Goal: Register for event/course

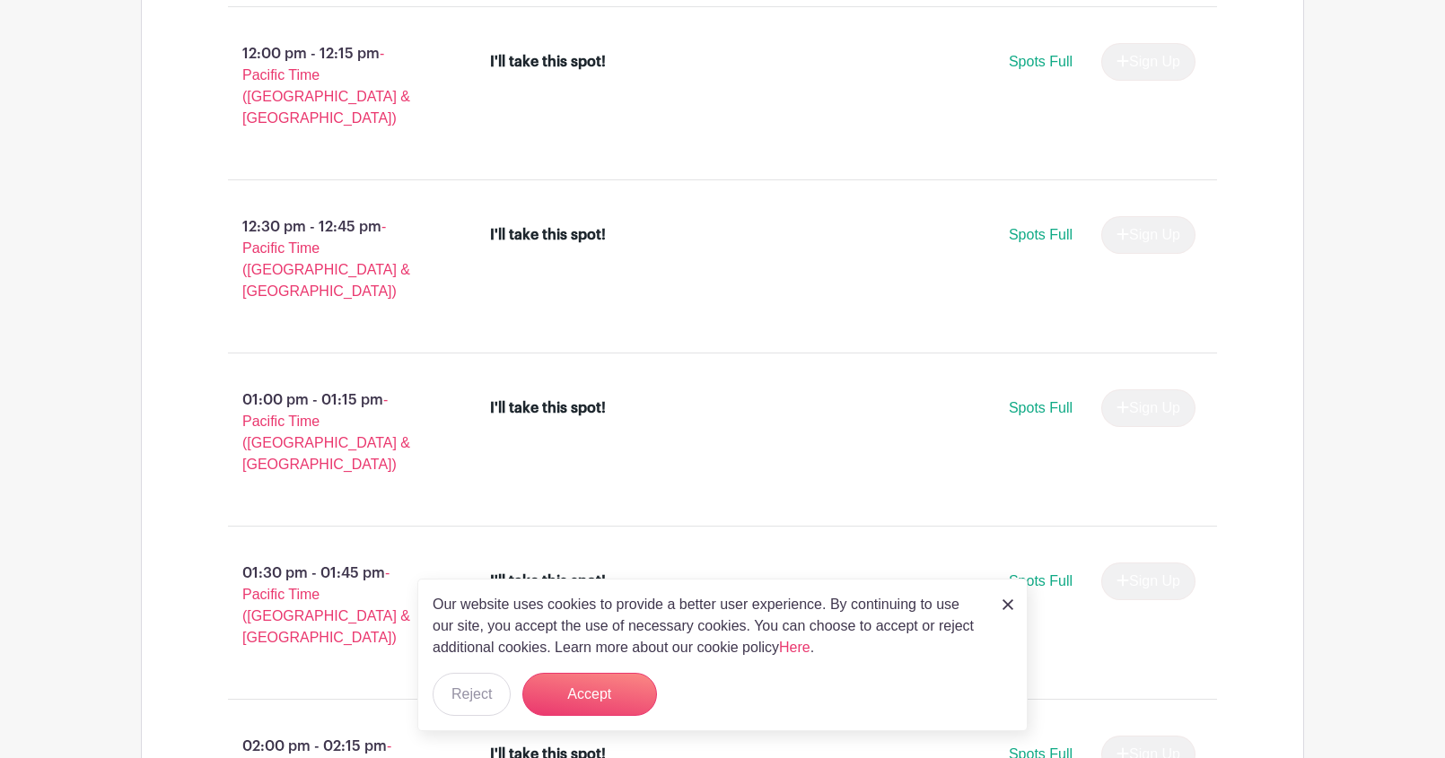
scroll to position [1989, 0]
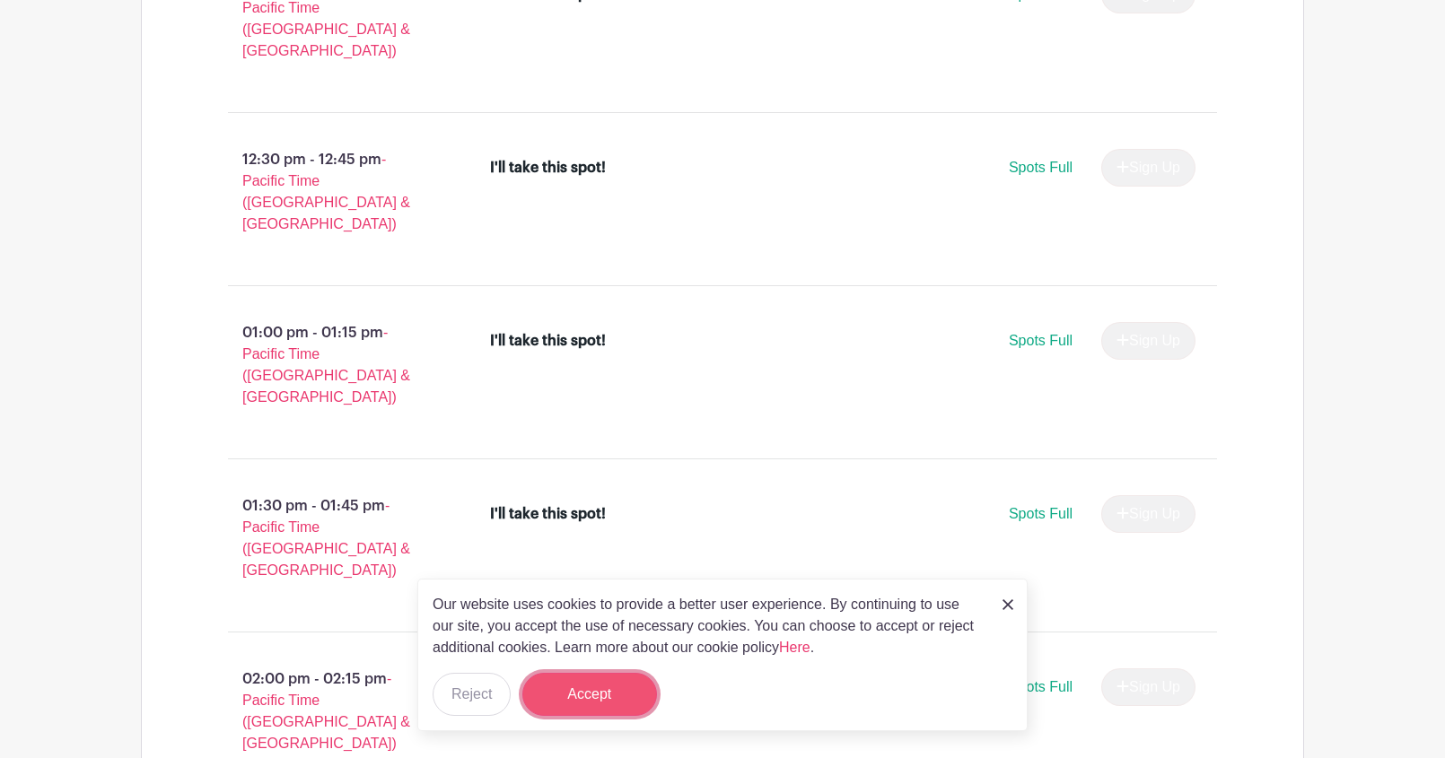
click at [604, 695] on button "Accept" at bounding box center [589, 694] width 135 height 43
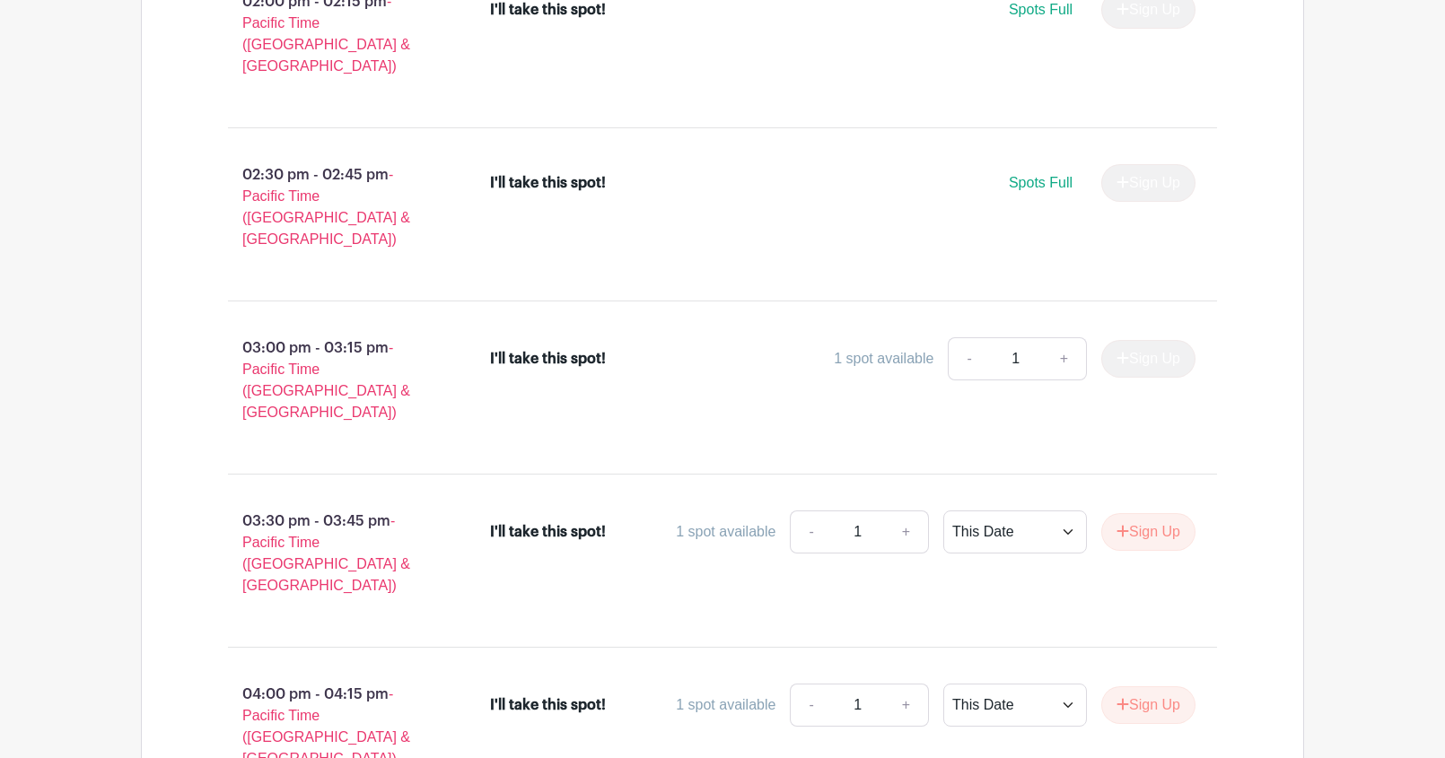
scroll to position [2555, 0]
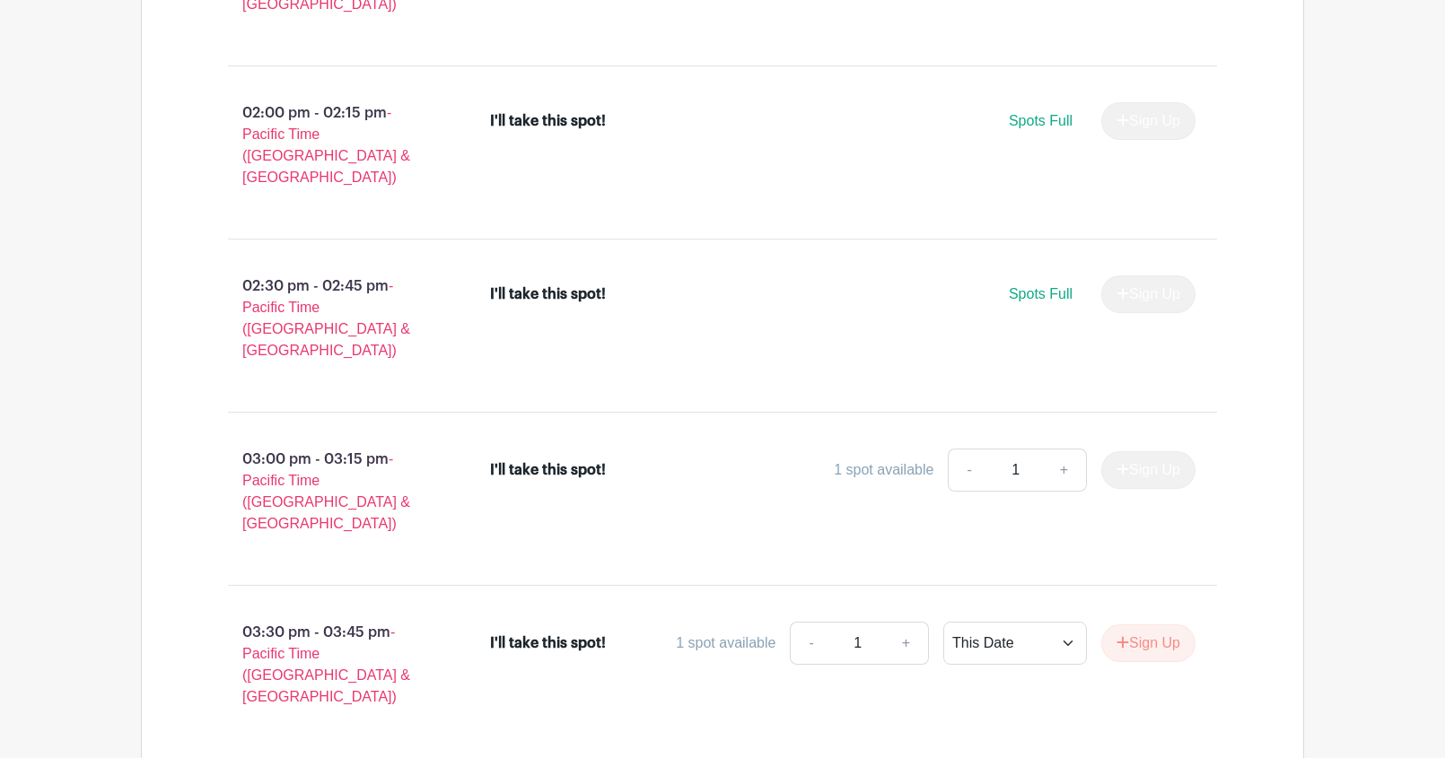
click at [1133, 625] on button "Sign Up" at bounding box center [1148, 644] width 94 height 38
click at [1132, 625] on button "Sign Up" at bounding box center [1148, 644] width 94 height 38
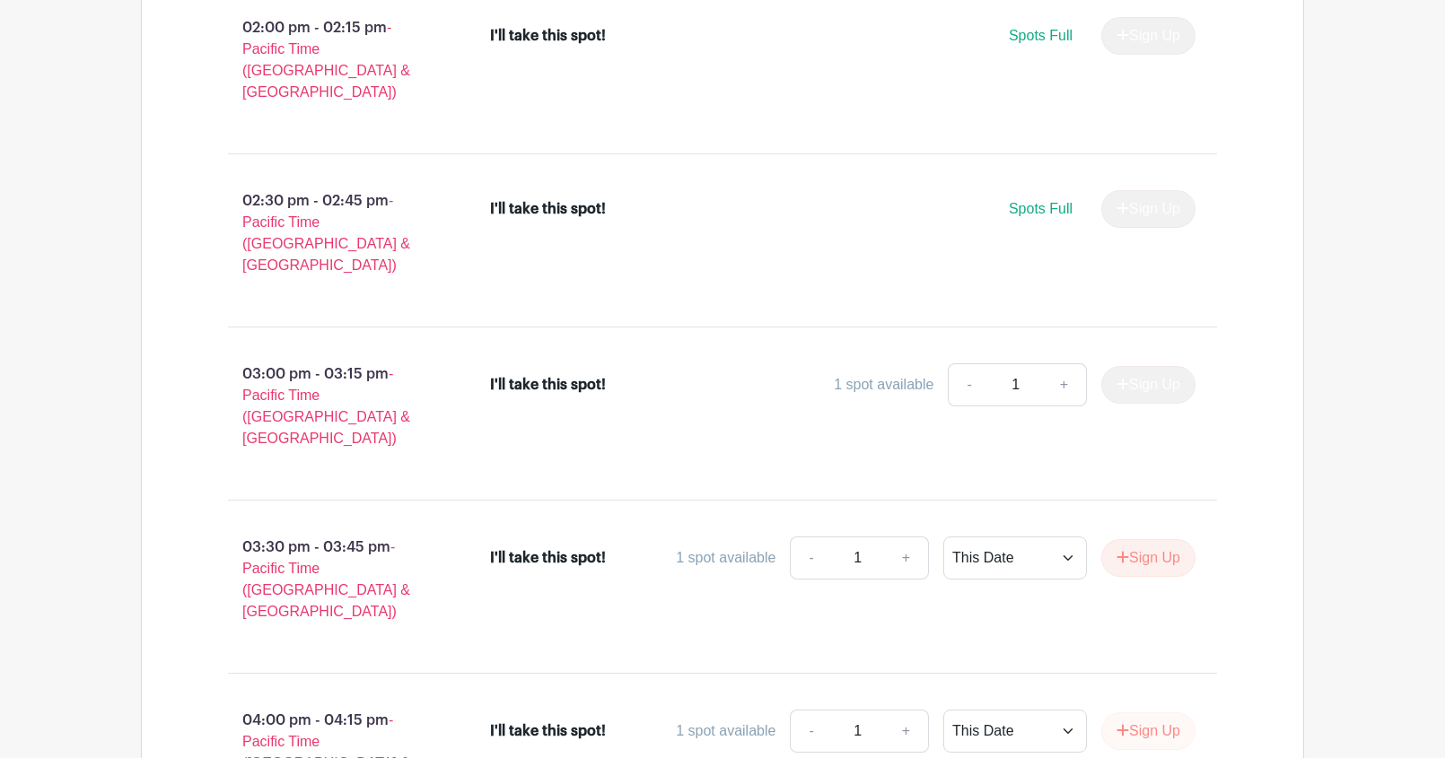
scroll to position [2674, 0]
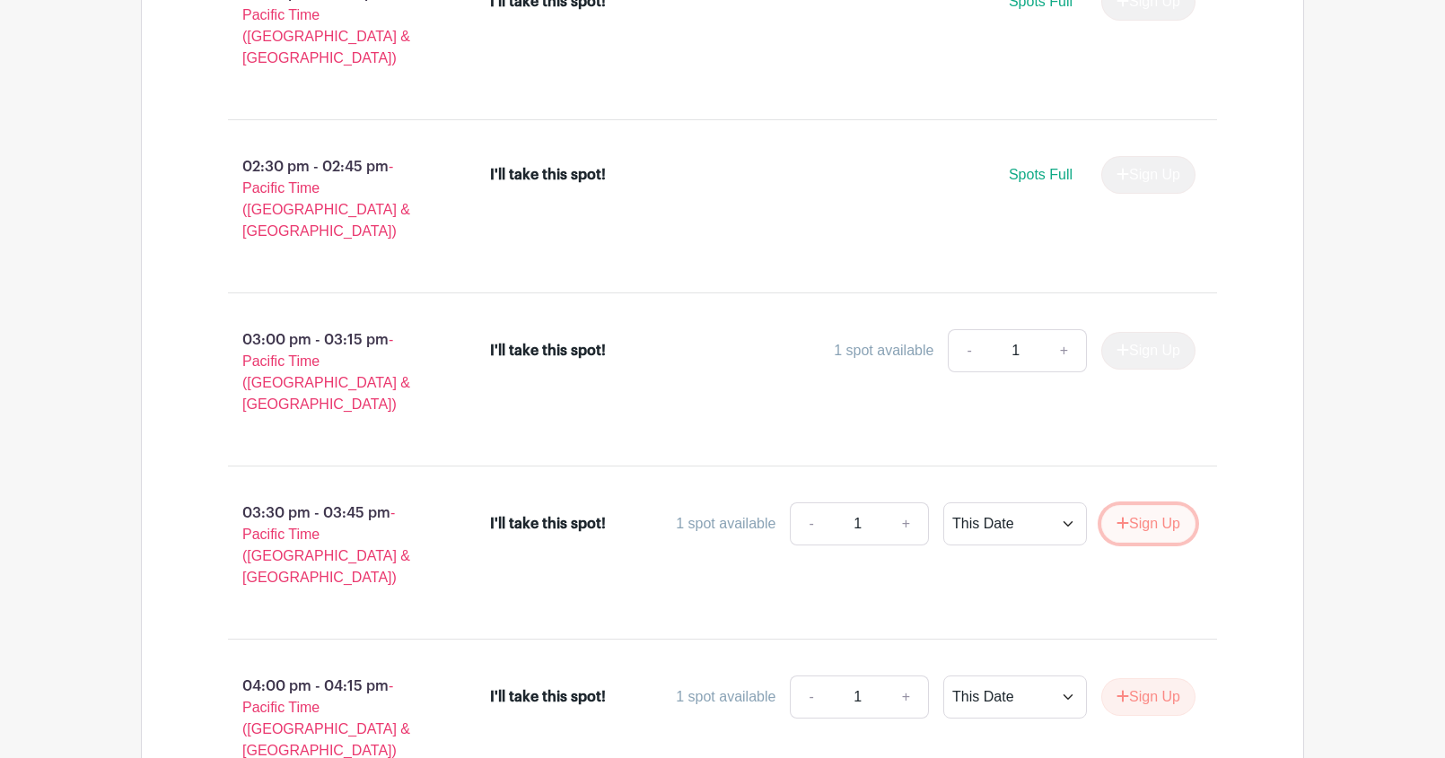
click at [1135, 505] on button "Sign Up" at bounding box center [1148, 524] width 94 height 38
click at [1140, 678] on button "Sign Up" at bounding box center [1148, 697] width 94 height 38
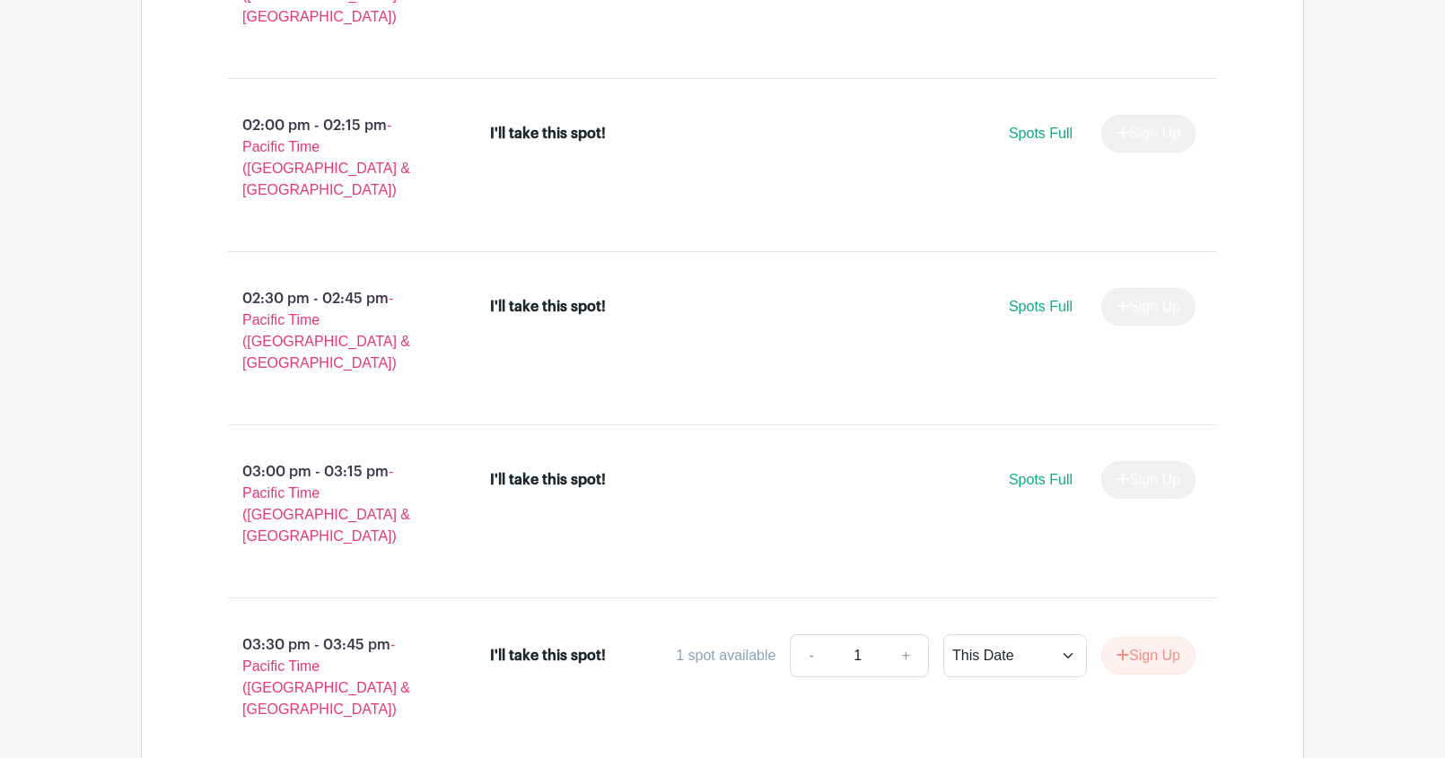
scroll to position [3526, 0]
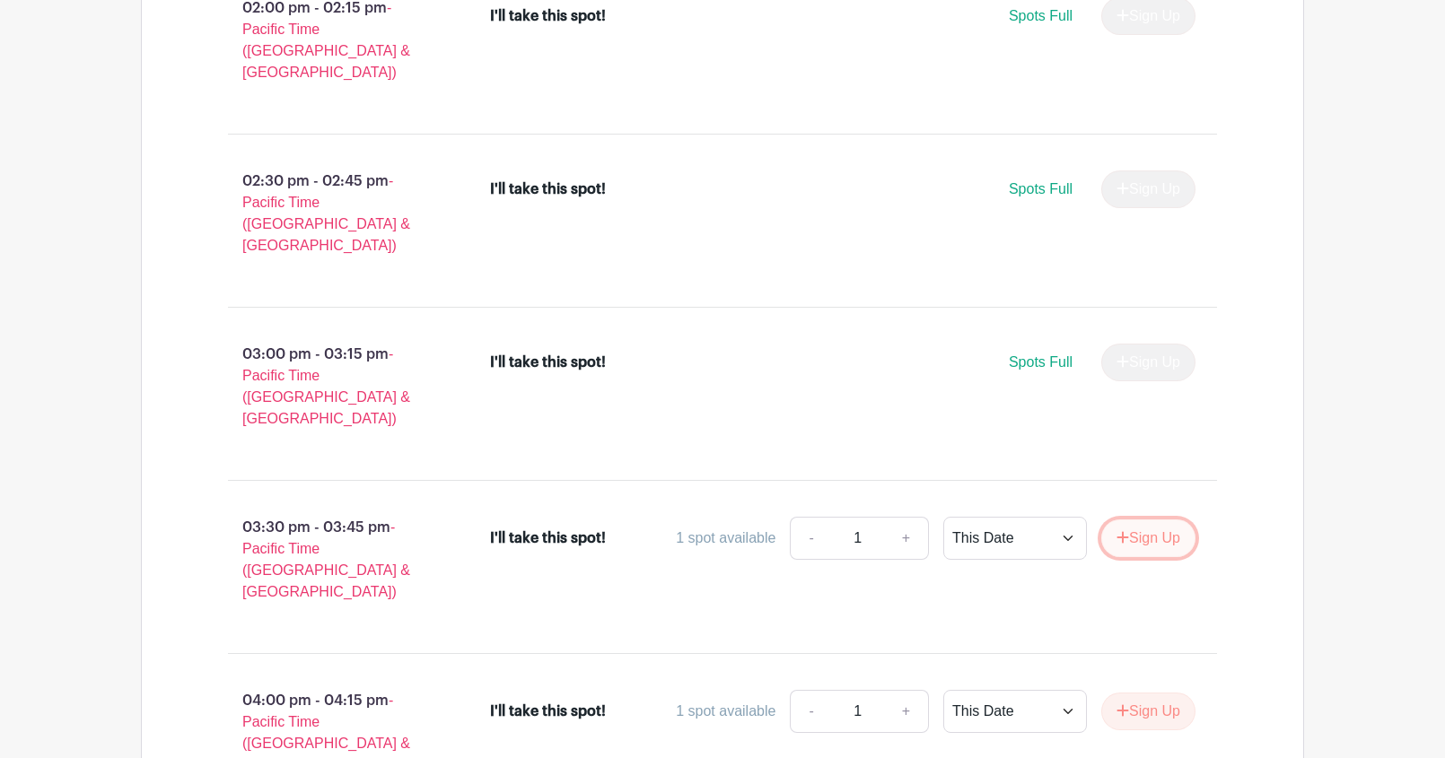
click at [1140, 520] on button "Sign Up" at bounding box center [1148, 539] width 94 height 38
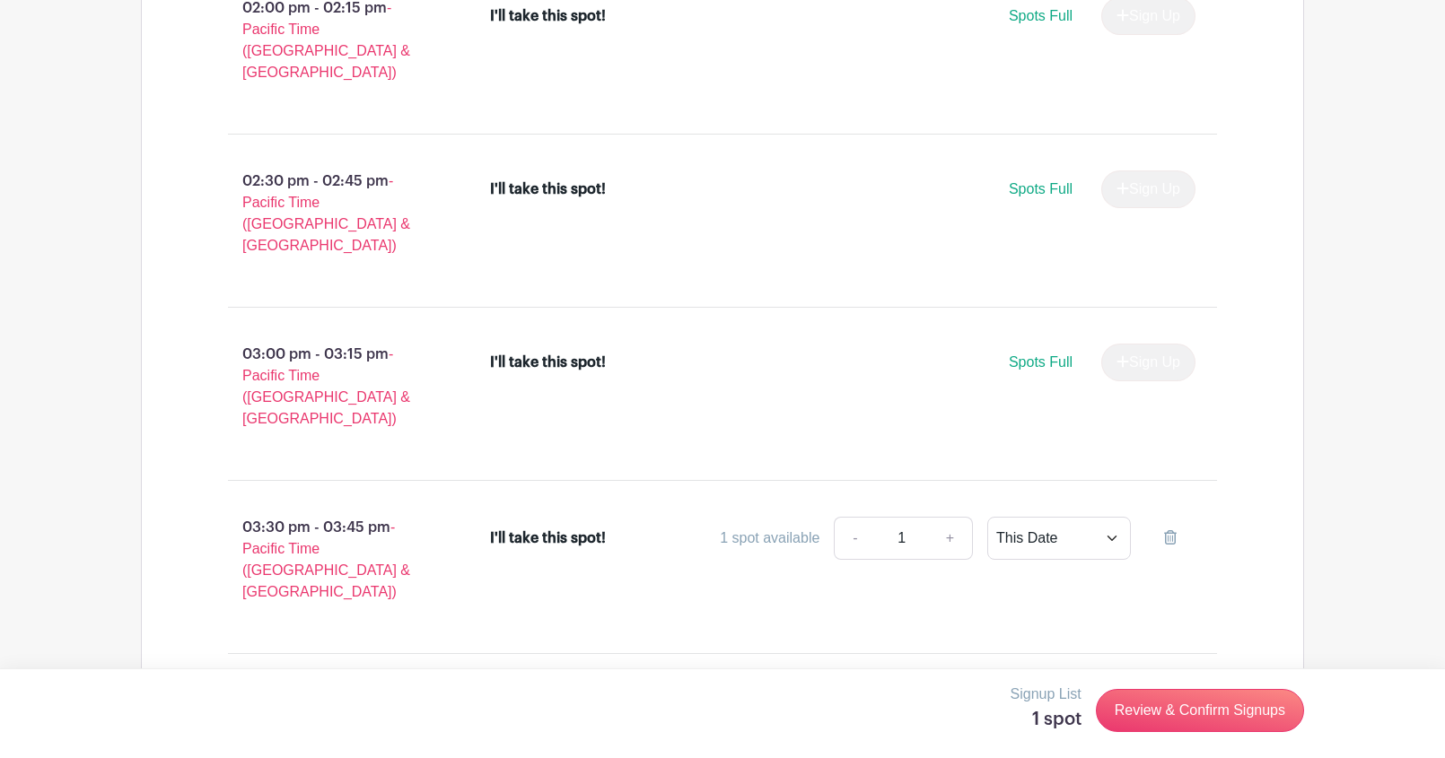
click at [1142, 693] on button "Sign Up" at bounding box center [1148, 712] width 94 height 38
click at [1205, 711] on link "Review & Confirm Signups" at bounding box center [1200, 710] width 208 height 43
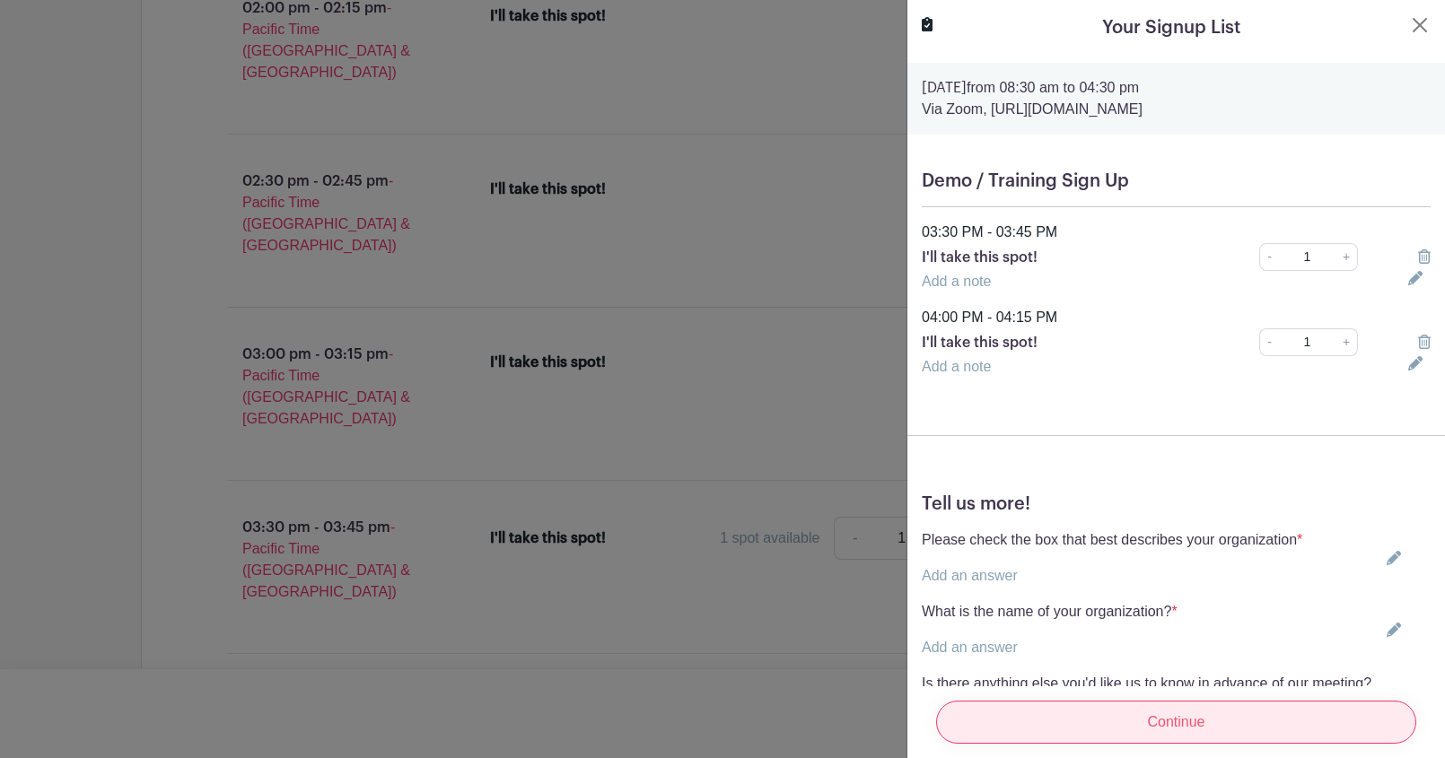
click at [1206, 714] on input "Continue" at bounding box center [1176, 722] width 480 height 43
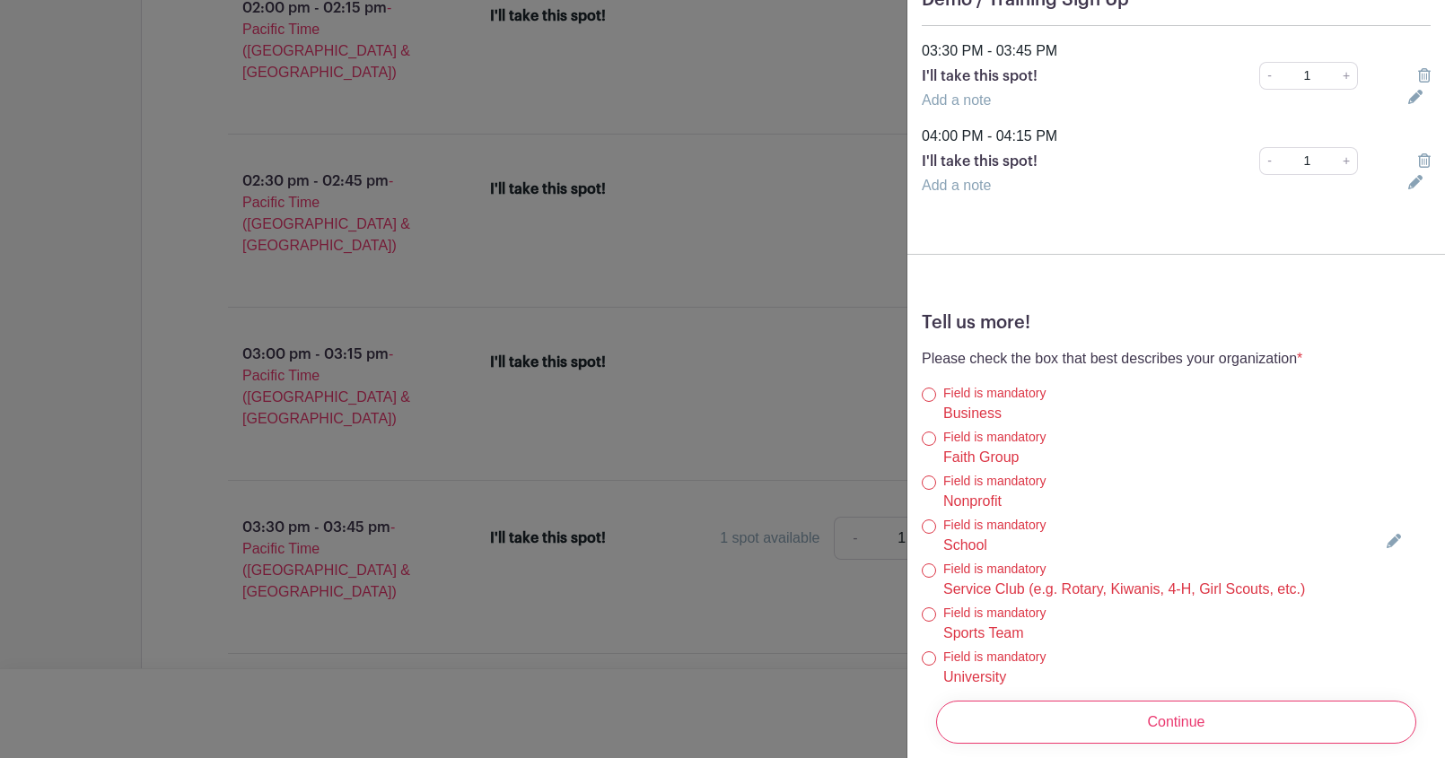
scroll to position [531, 0]
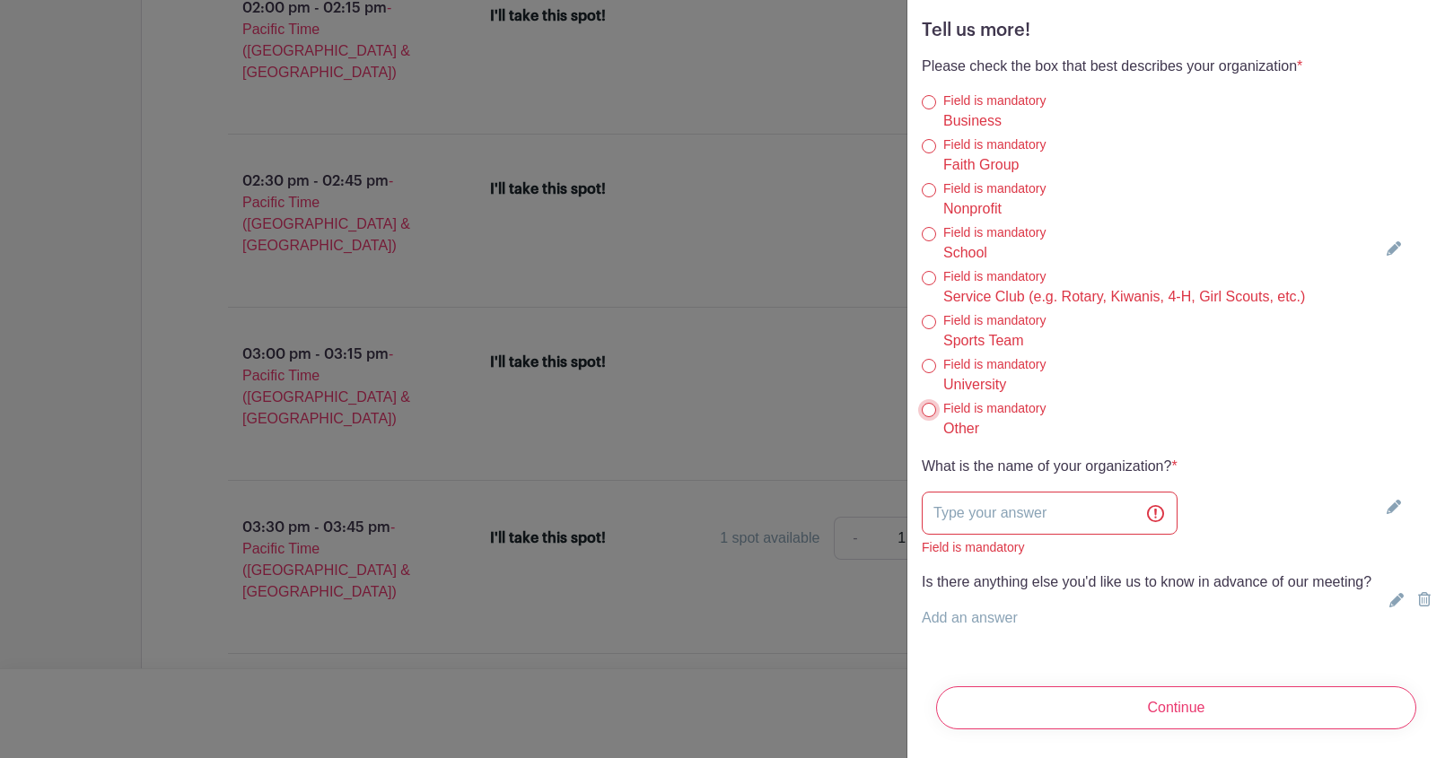
click at [930, 407] on input "Other" at bounding box center [929, 410] width 14 height 14
radio input "true"
click at [963, 520] on input "text" at bounding box center [1050, 513] width 256 height 43
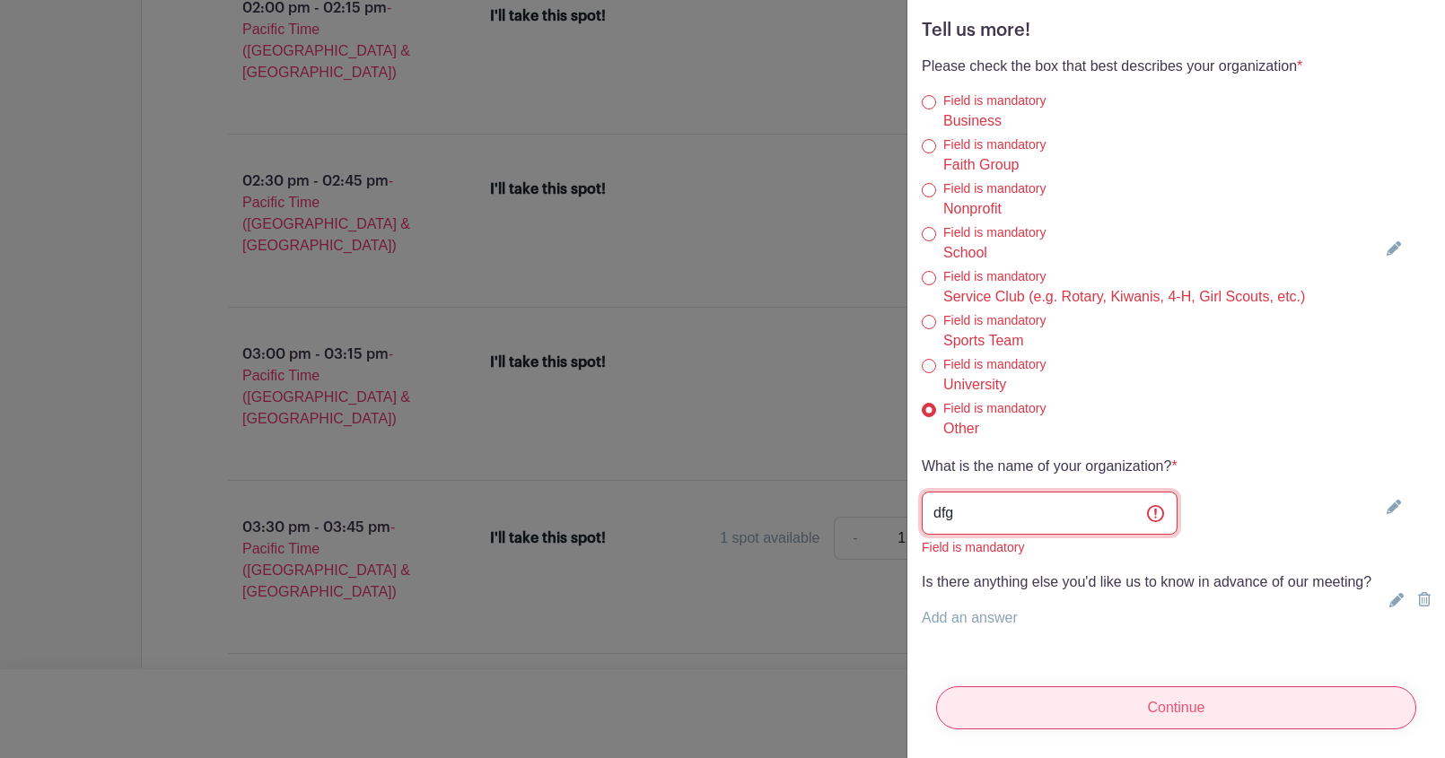
type input "dfg"
click at [1077, 716] on input "Continue" at bounding box center [1176, 707] width 480 height 43
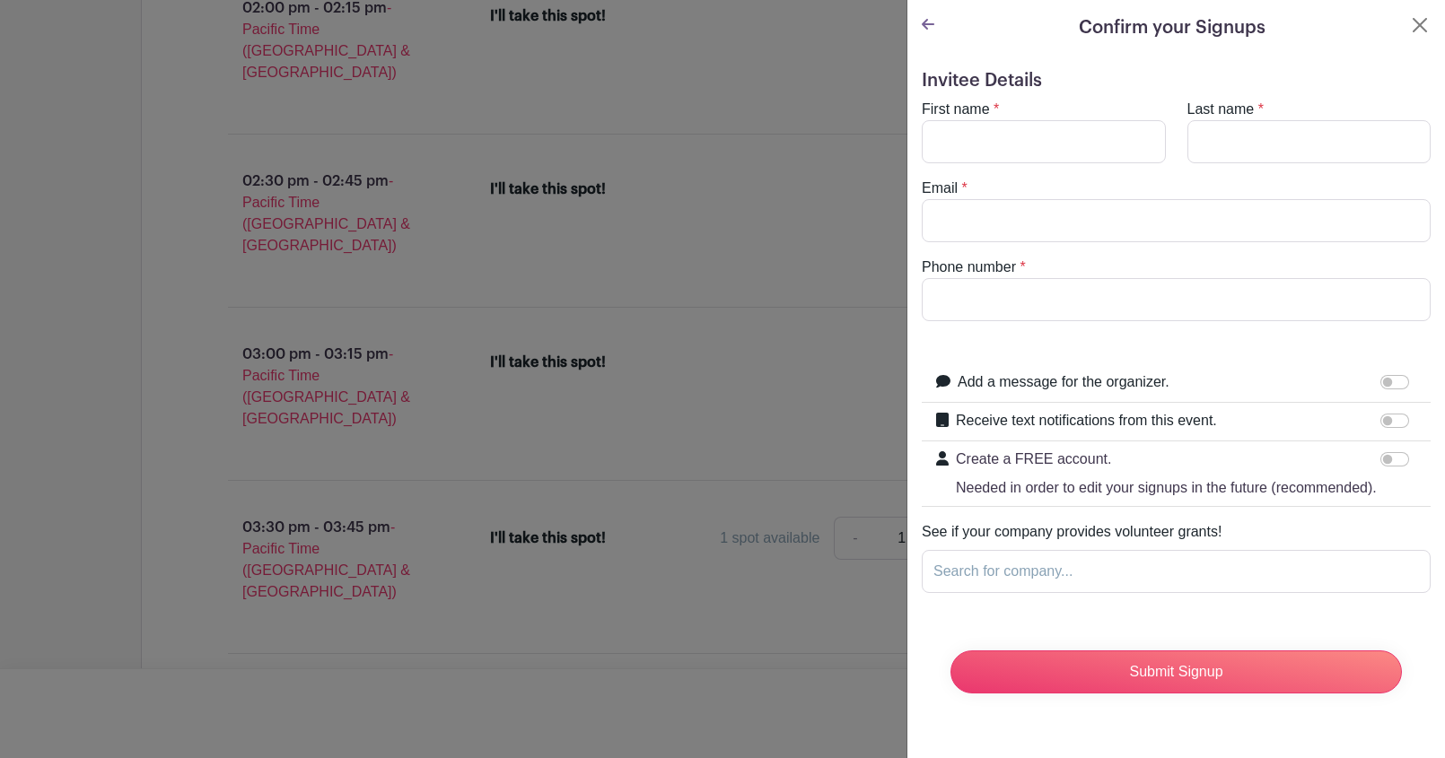
scroll to position [0, 0]
click at [1022, 157] on input "First name" at bounding box center [1044, 141] width 244 height 43
type input "[PERSON_NAME]"
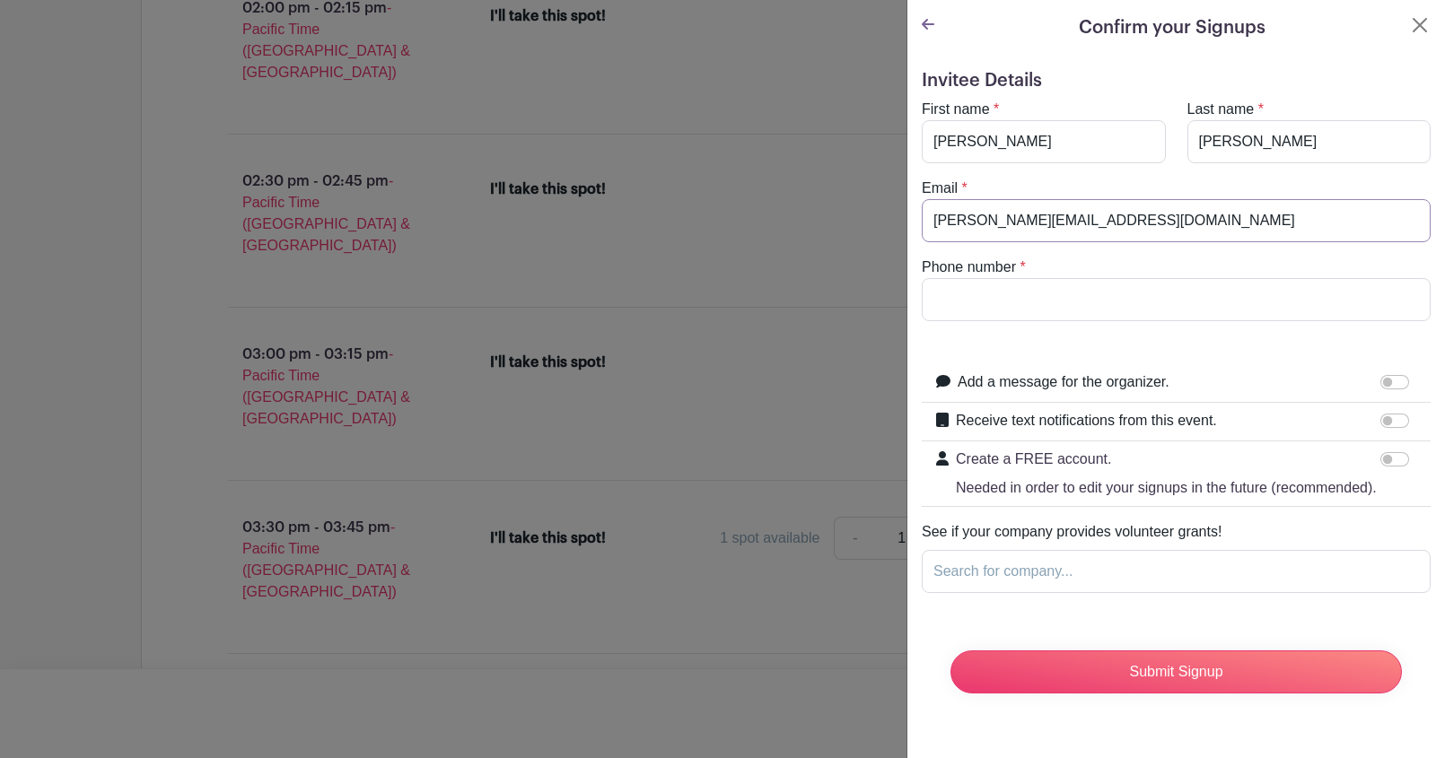
type input "[PERSON_NAME][EMAIL_ADDRESS][DOMAIN_NAME]"
click at [980, 304] on input "Phone number" at bounding box center [1176, 299] width 509 height 43
type input "8888888888"
click at [1111, 682] on input "Submit Signup" at bounding box center [1175, 672] width 451 height 43
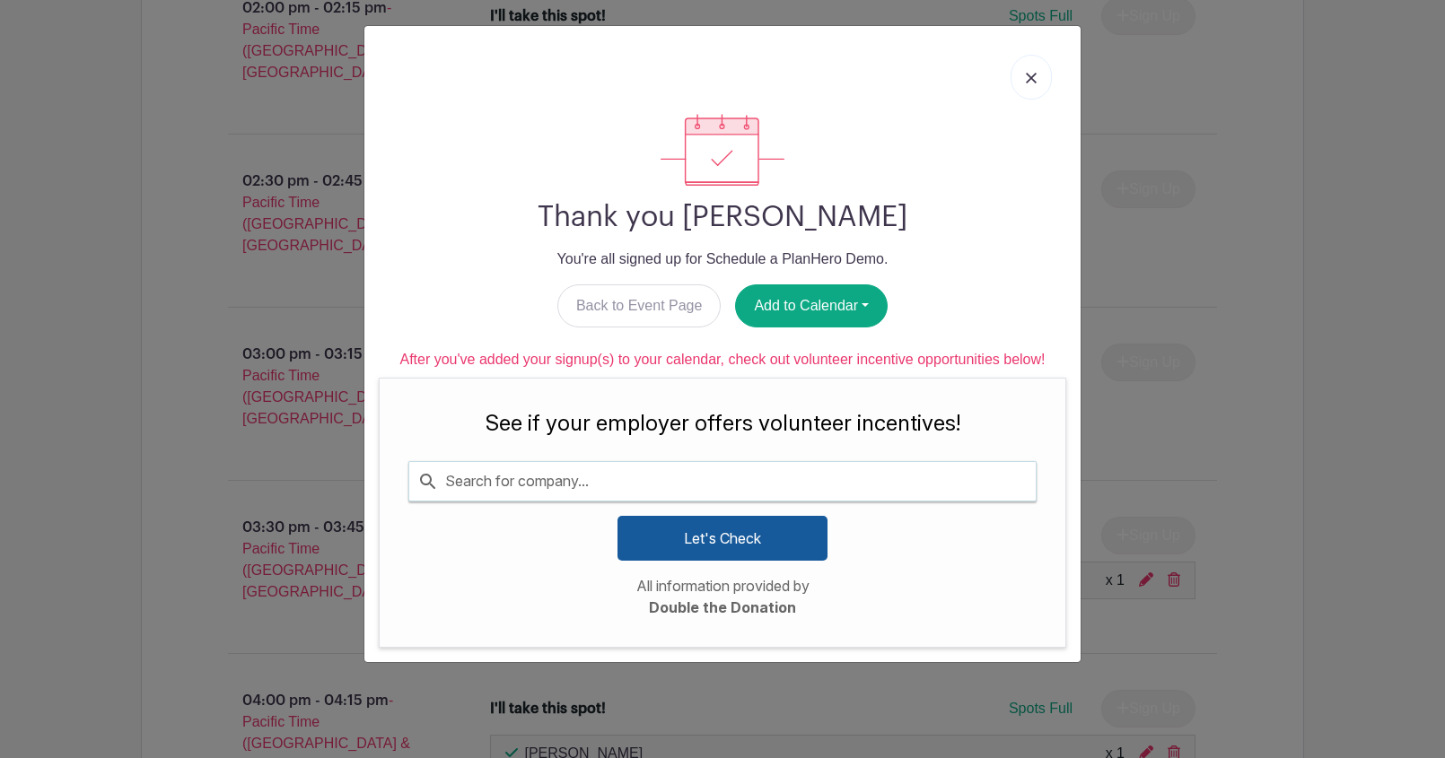
click at [1020, 69] on link at bounding box center [1030, 77] width 41 height 45
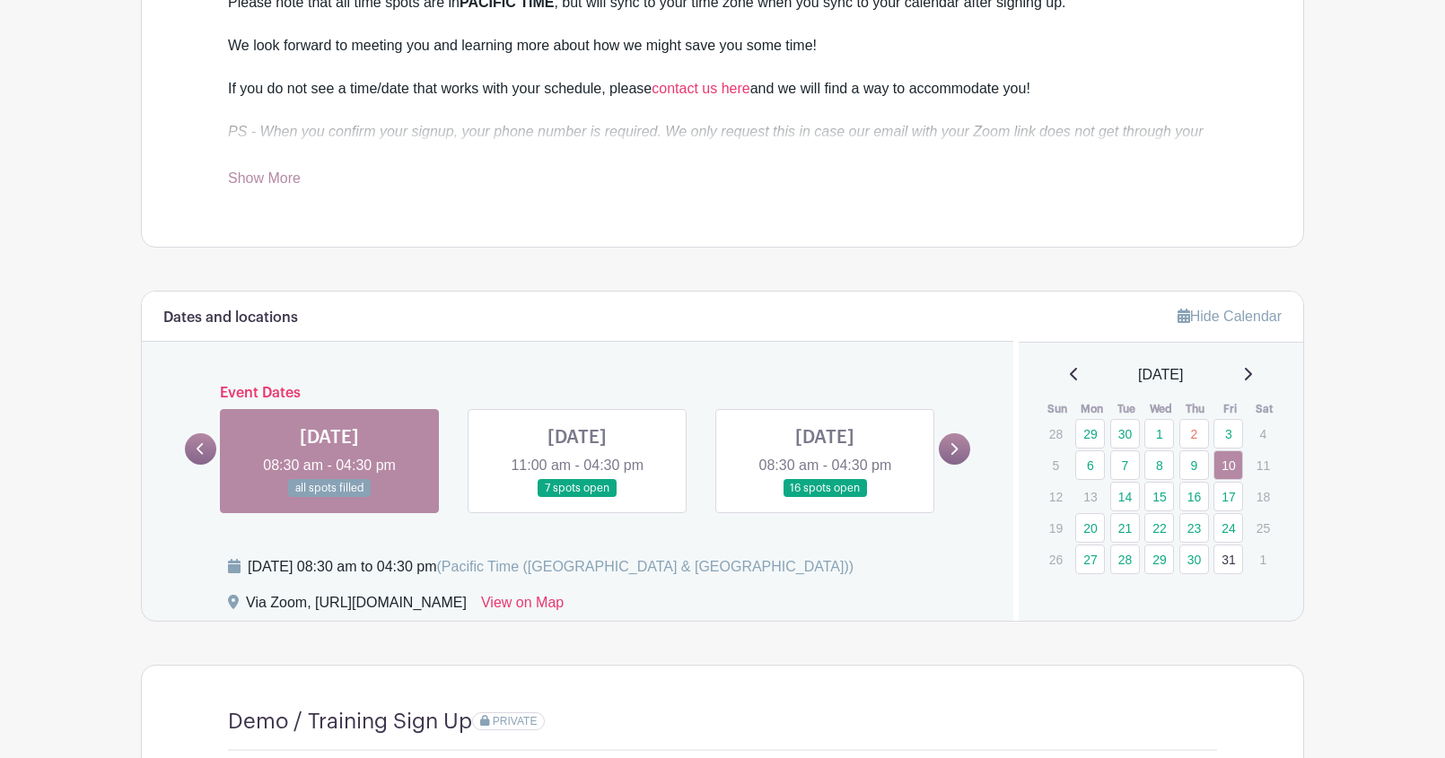
scroll to position [875, 0]
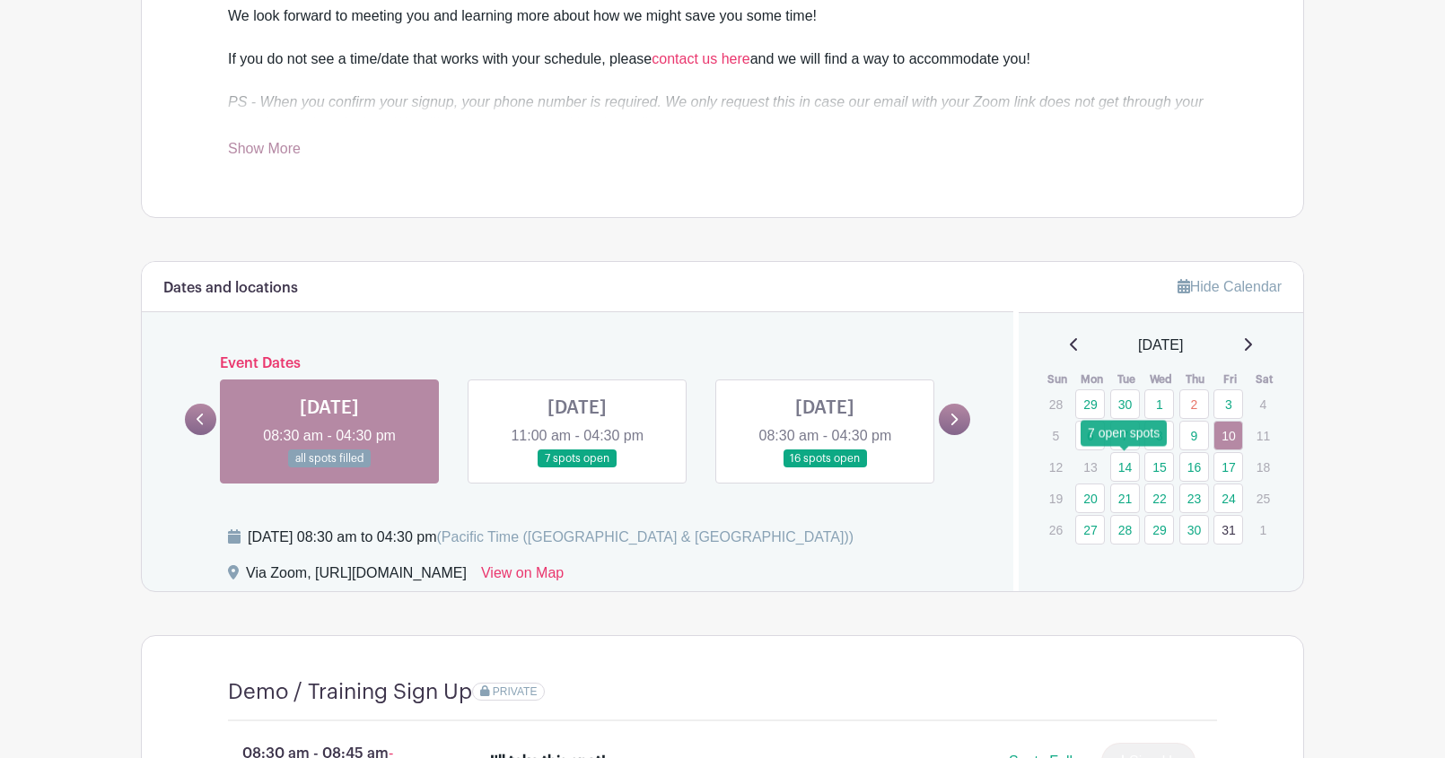
click at [1121, 463] on link "14" at bounding box center [1125, 467] width 30 height 30
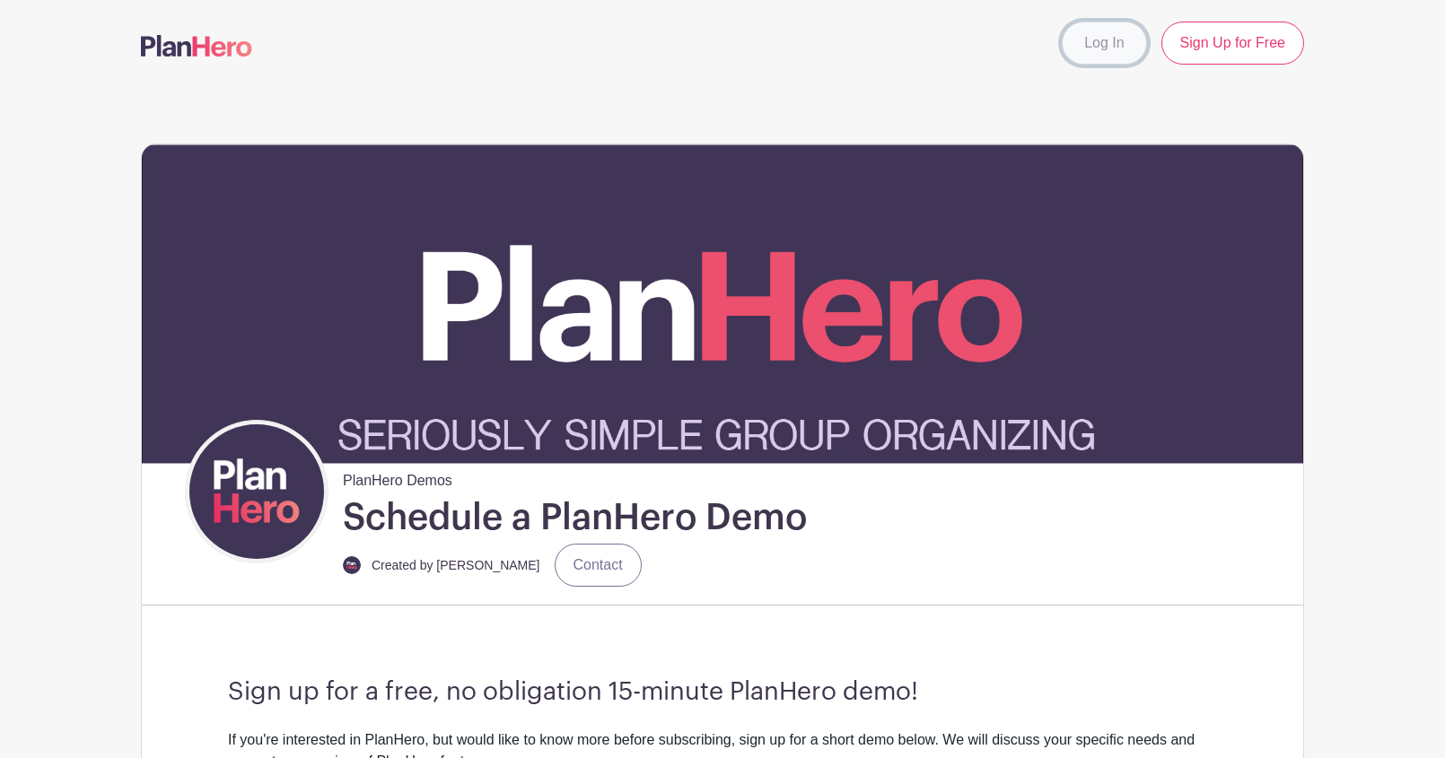
click at [1092, 36] on link "Log In" at bounding box center [1104, 43] width 84 height 43
